Goal: Book appointment/travel/reservation

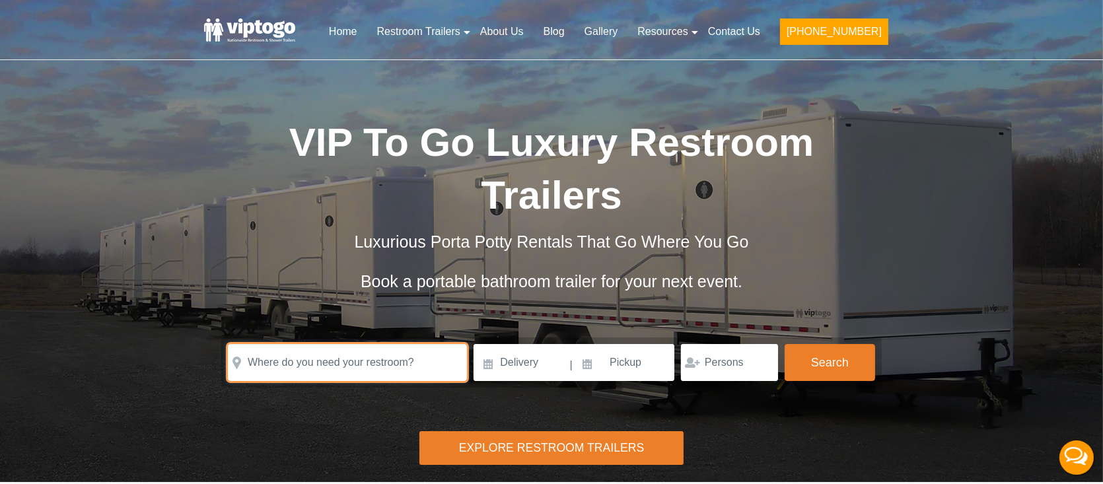
click at [320, 365] on input "text" at bounding box center [347, 362] width 239 height 37
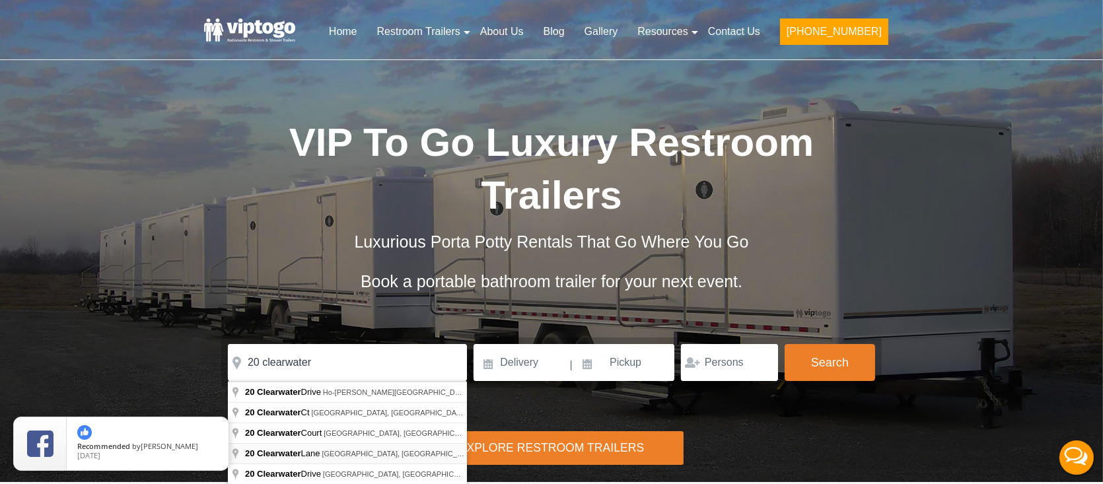
type input "20 Clearwater Lane, Pound Ridge, NY, USA"
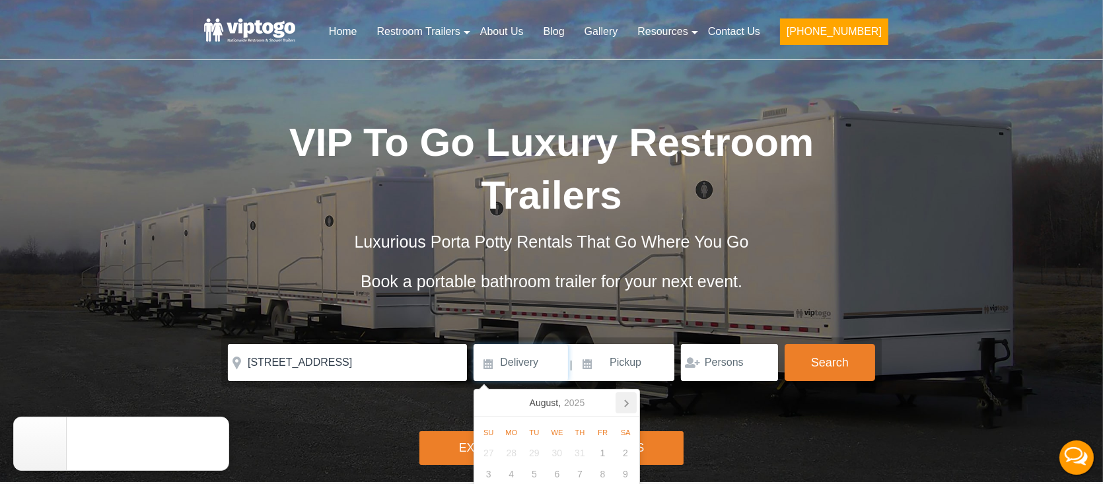
click at [622, 409] on icon at bounding box center [625, 402] width 21 height 21
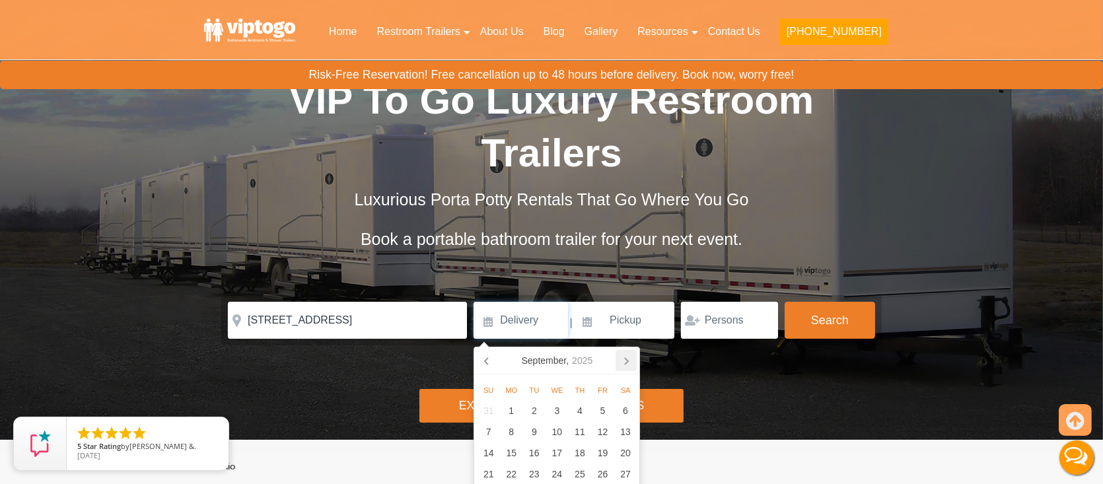
scroll to position [132, 0]
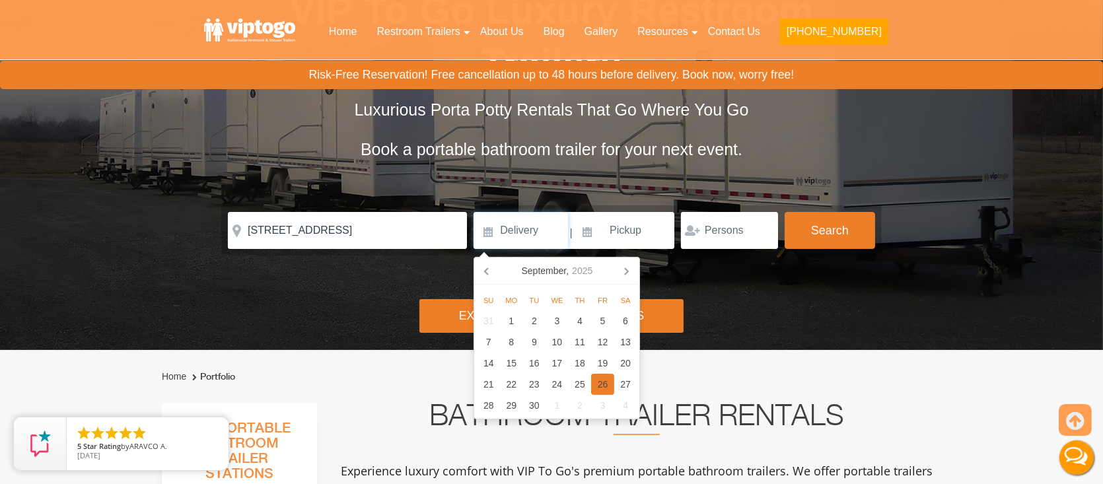
click at [606, 388] on div "26" at bounding box center [602, 384] width 23 height 21
type input "[DATE]"
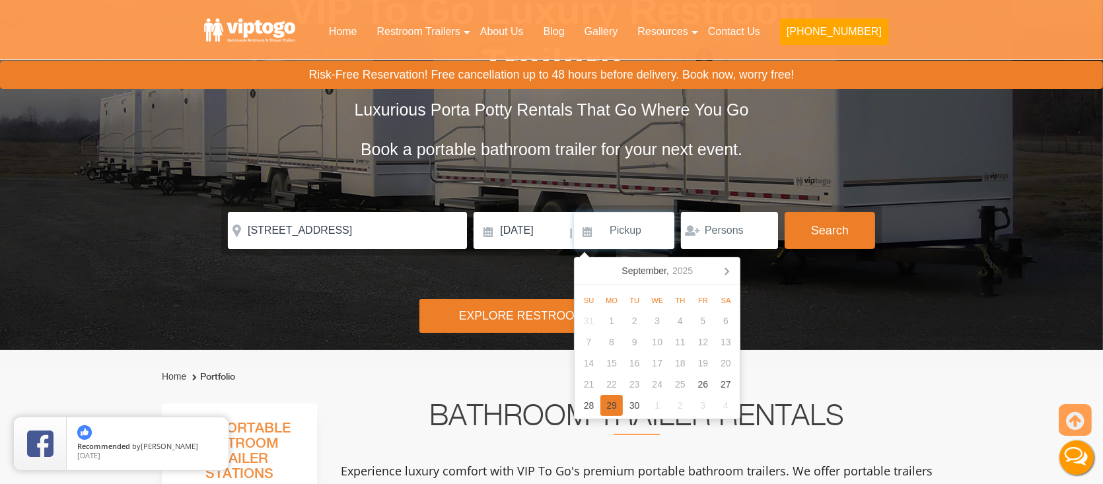
click at [616, 409] on div "29" at bounding box center [611, 405] width 23 height 21
type input "[DATE]"
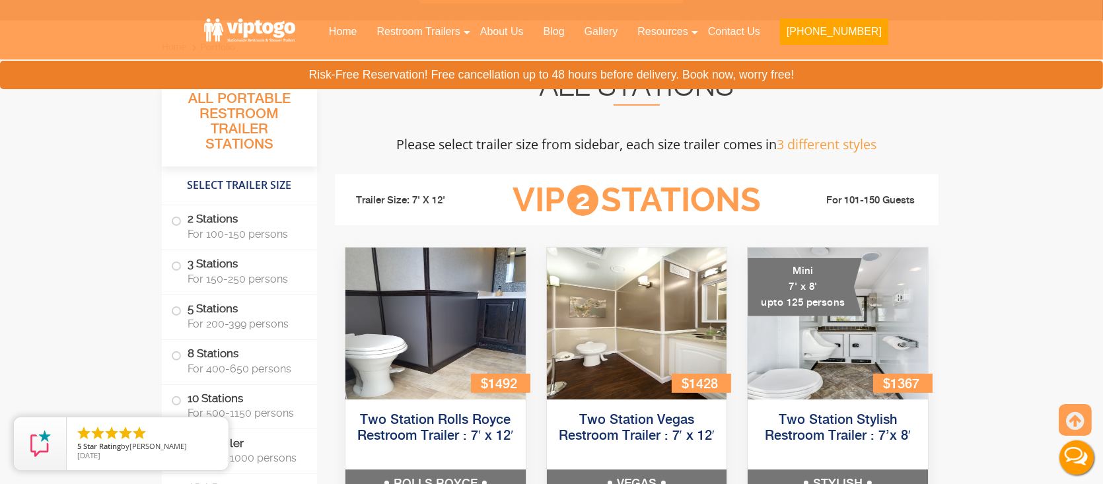
scroll to position [462, 0]
click at [261, 239] on span "For 100-150 persons" at bounding box center [245, 233] width 114 height 13
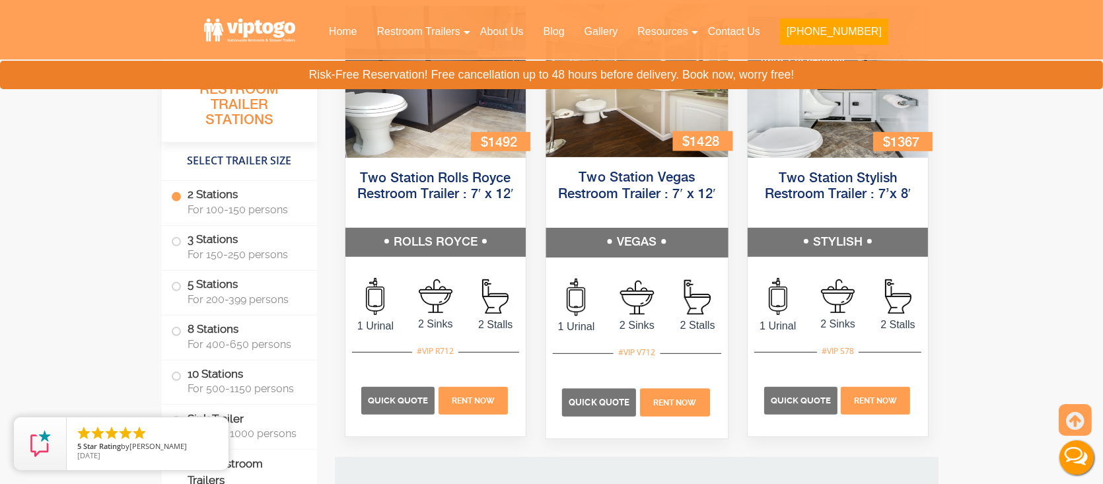
scroll to position [715, 0]
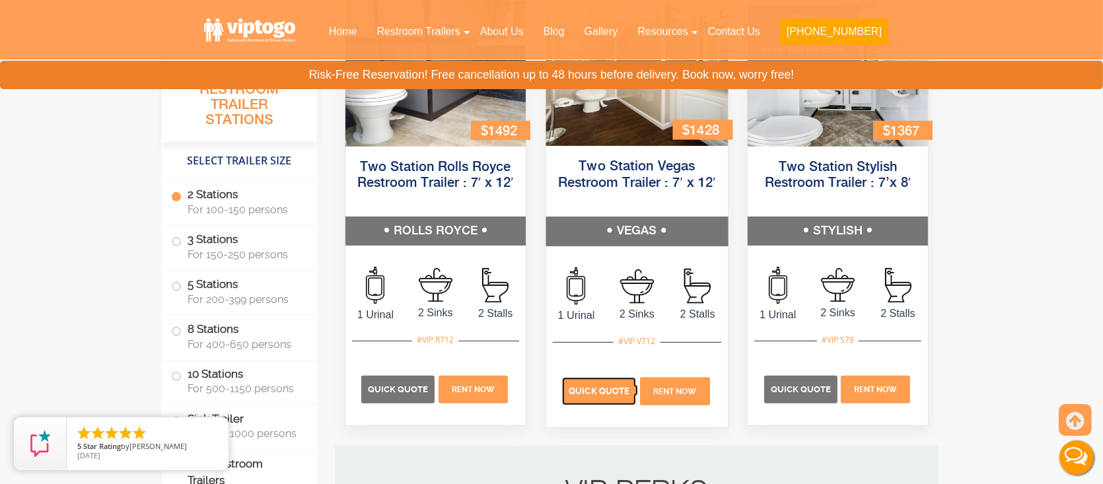
click at [571, 386] on span "Quick Quote" at bounding box center [599, 391] width 61 height 10
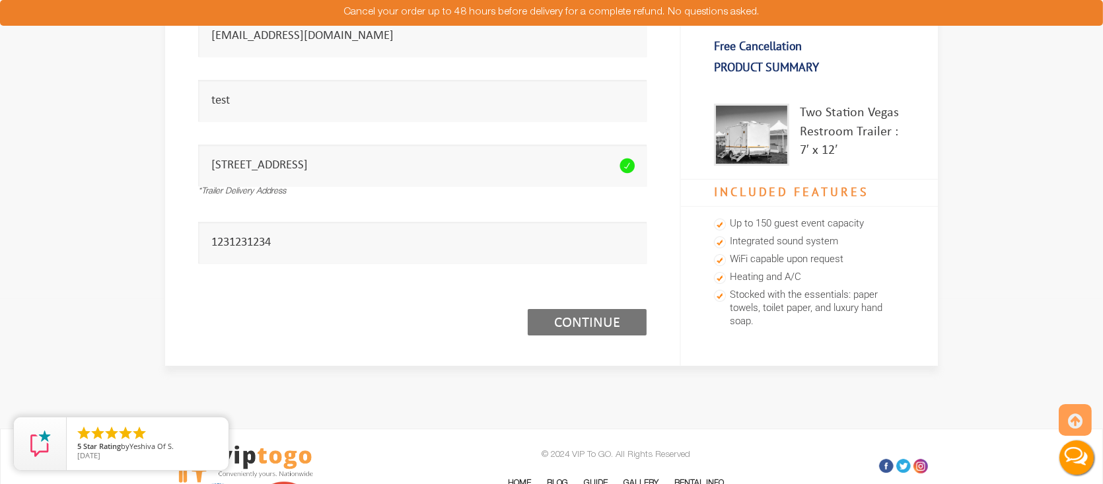
scroll to position [198, 0]
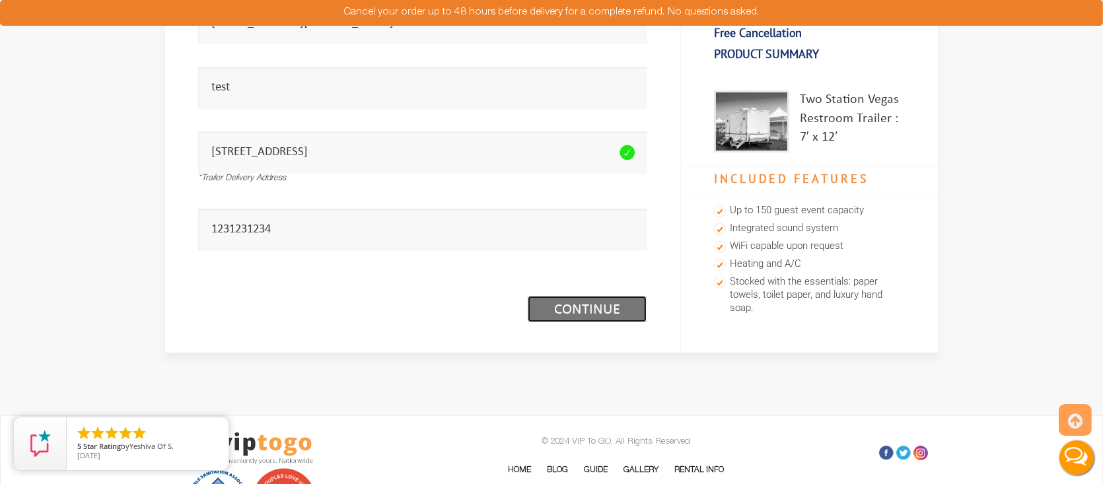
click at [583, 306] on link "Continue (1/3)" at bounding box center [587, 309] width 119 height 26
click at [600, 315] on link "Continue (1/3)" at bounding box center [587, 309] width 119 height 26
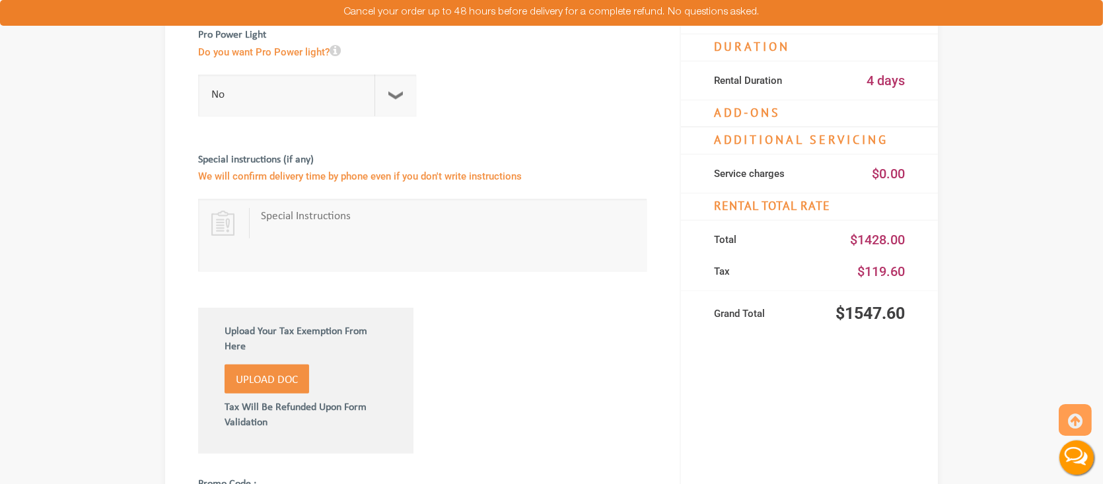
scroll to position [528, 0]
